Goal: Transaction & Acquisition: Purchase product/service

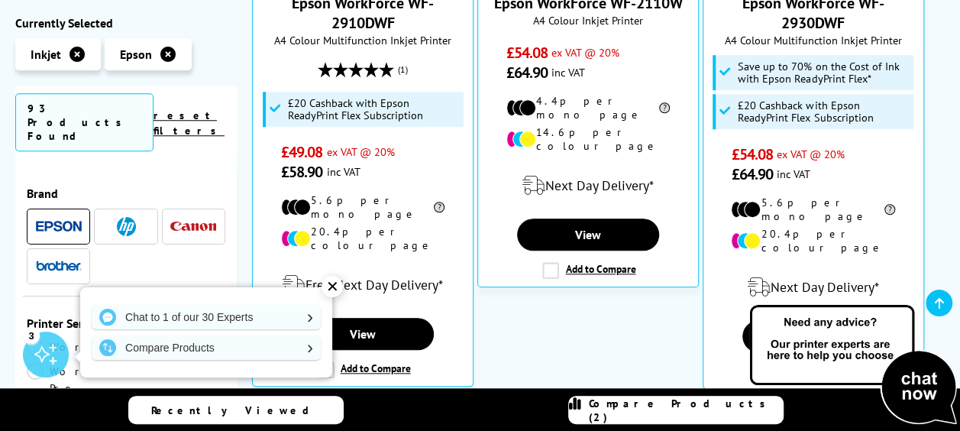
scroll to position [721, 0]
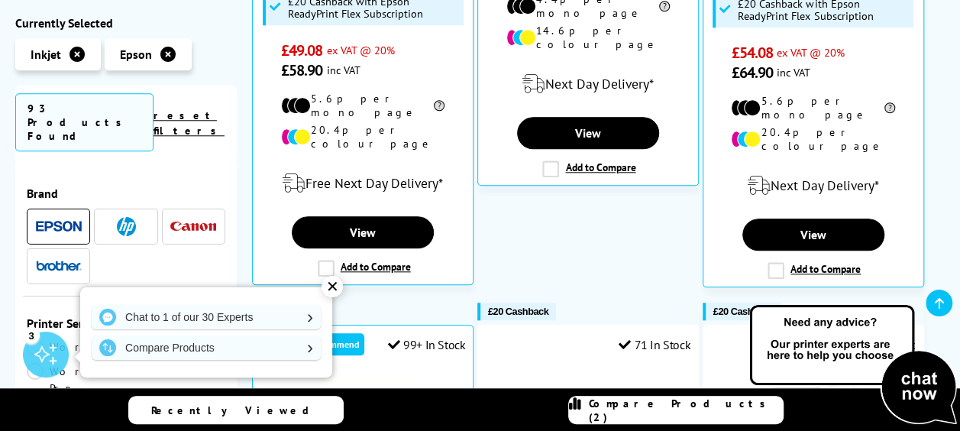
click at [335, 287] on div "✕" at bounding box center [332, 286] width 21 height 21
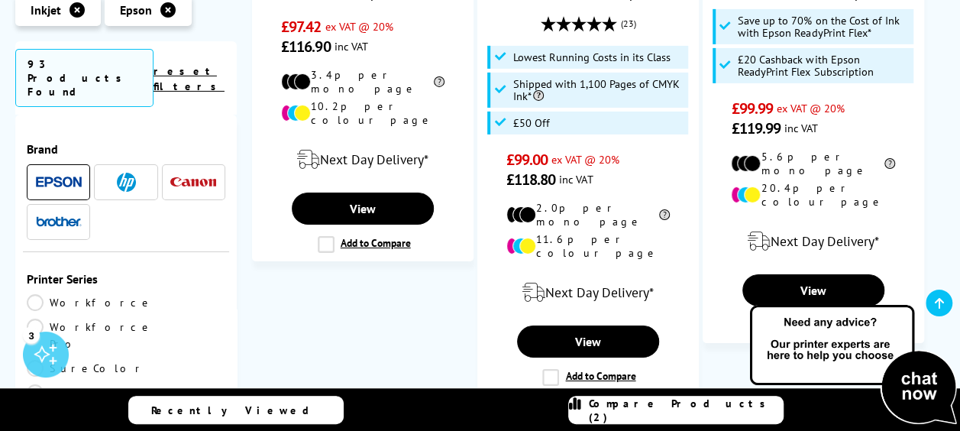
scroll to position [2612, 0]
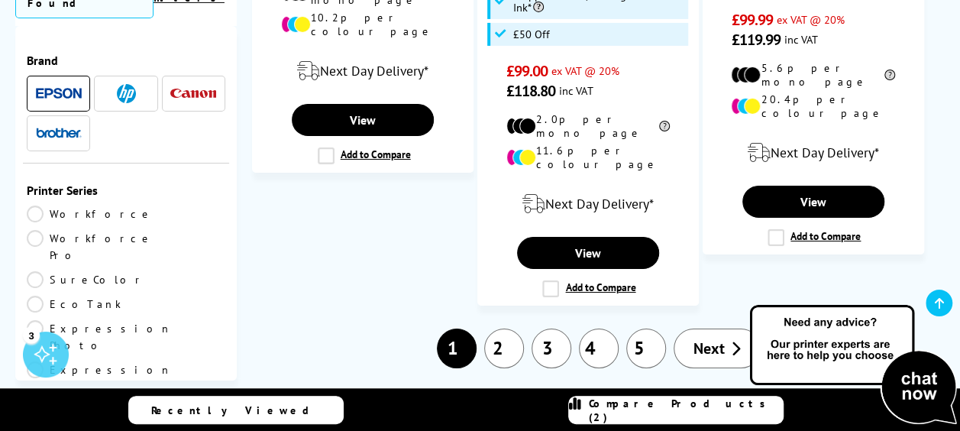
click at [504, 329] on link "2" at bounding box center [504, 349] width 40 height 40
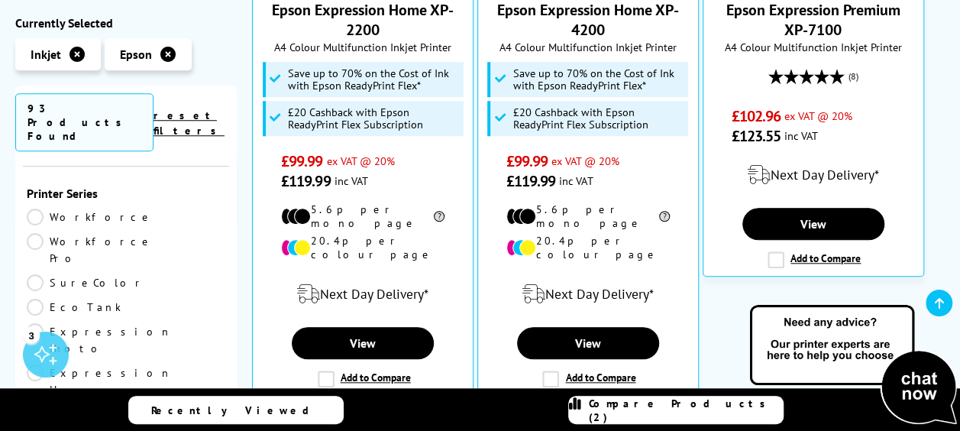
scroll to position [145, 0]
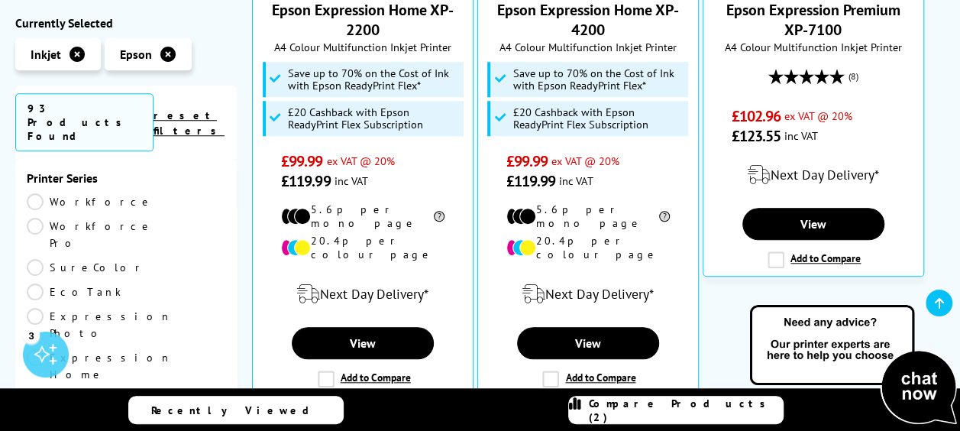
click at [126, 283] on link "EcoTank" at bounding box center [76, 291] width 99 height 17
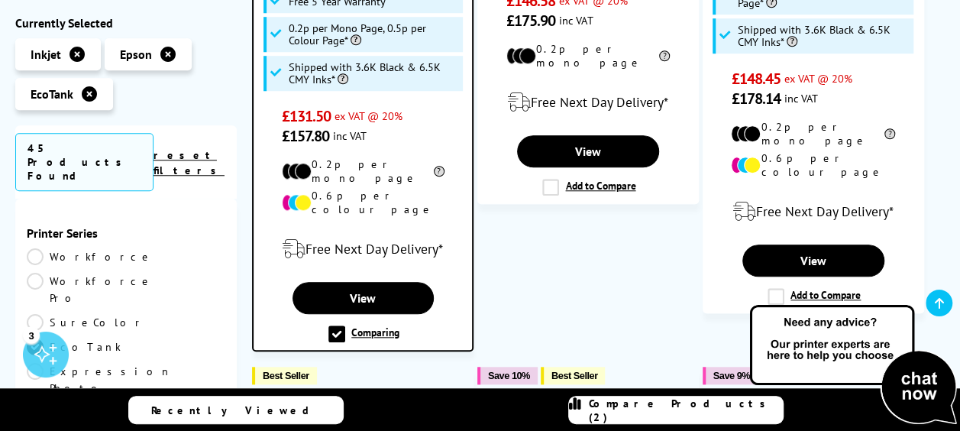
scroll to position [145, 0]
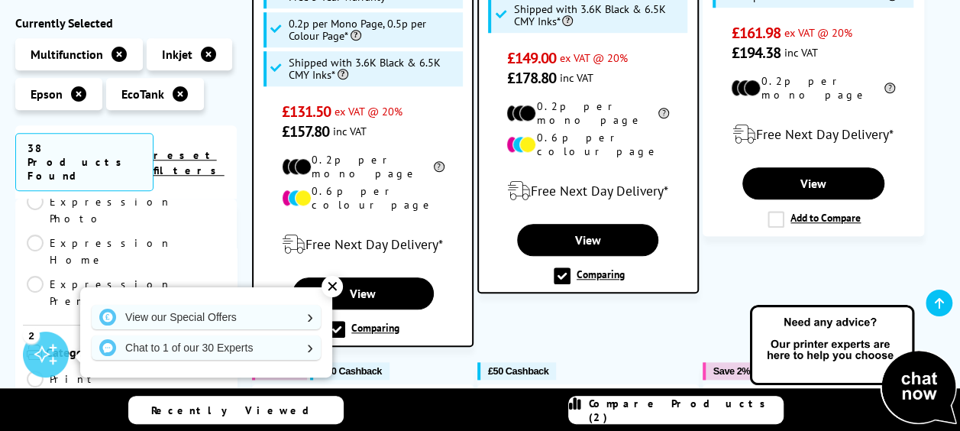
scroll to position [658, 0]
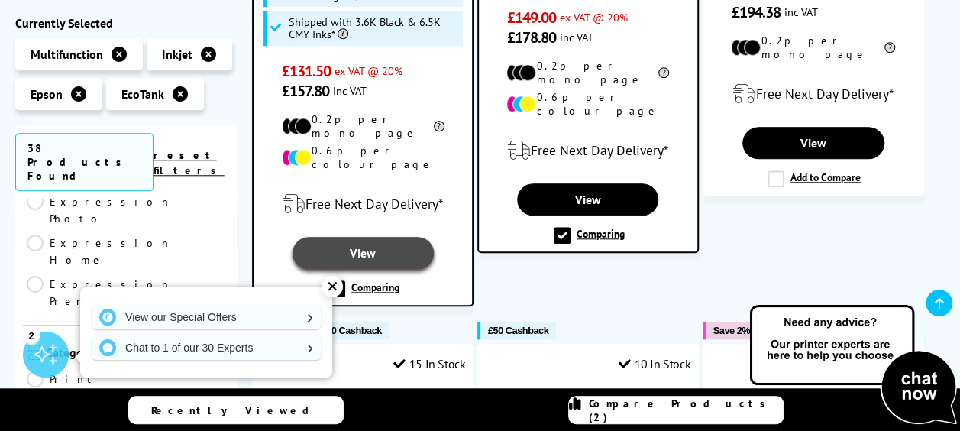
click at [373, 237] on link "View" at bounding box center [363, 253] width 141 height 32
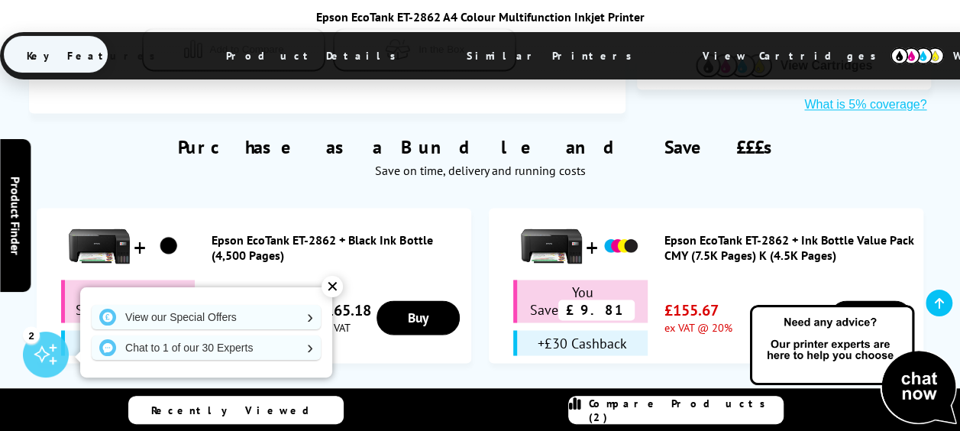
scroll to position [1054, 0]
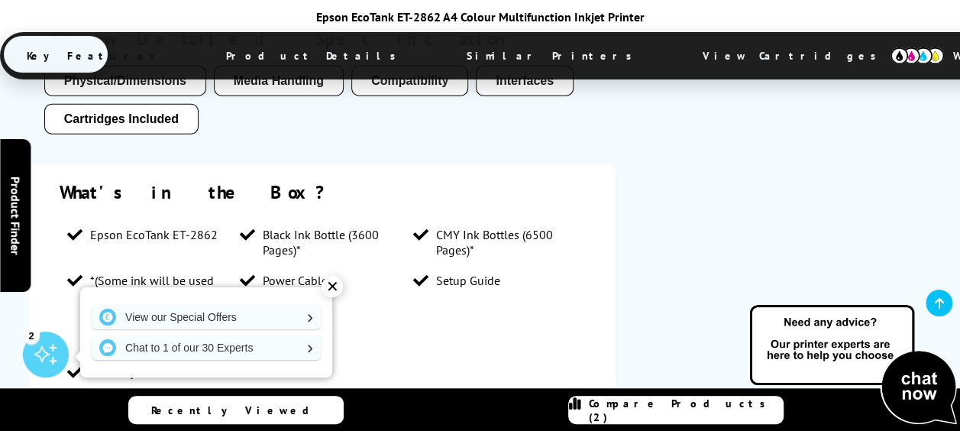
scroll to position [0, 0]
